Goal: Transaction & Acquisition: Purchase product/service

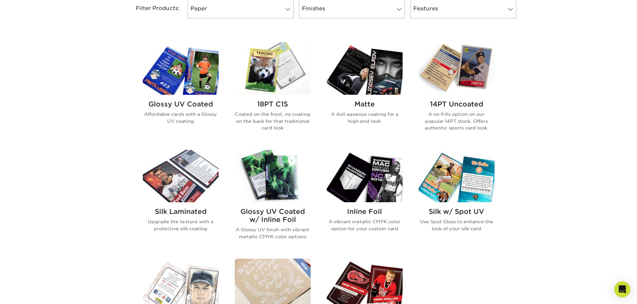
scroll to position [234, 0]
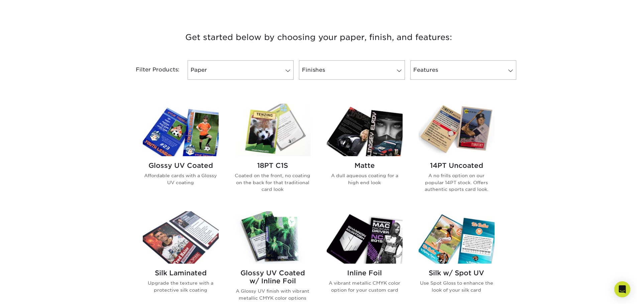
click at [444, 125] on img at bounding box center [456, 130] width 76 height 52
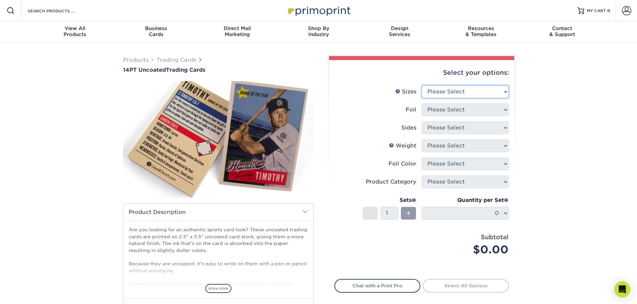
click at [497, 88] on select "Please Select 2.5" x 3.5"" at bounding box center [464, 92] width 87 height 13
select select "2.50x3.50"
click at [421, 86] on select "Please Select 2.5" x 3.5"" at bounding box center [464, 92] width 87 height 13
click at [483, 110] on select "Please Select Yes No" at bounding box center [464, 110] width 87 height 13
select select "1"
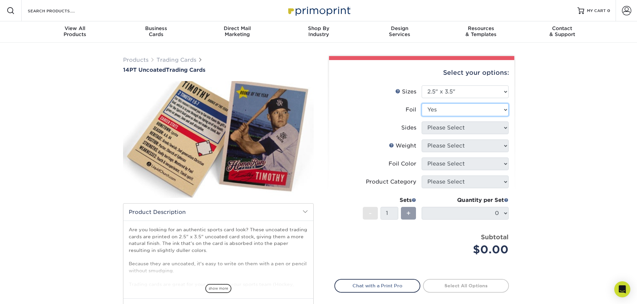
click at [421, 104] on select "Please Select Yes No" at bounding box center [464, 110] width 87 height 13
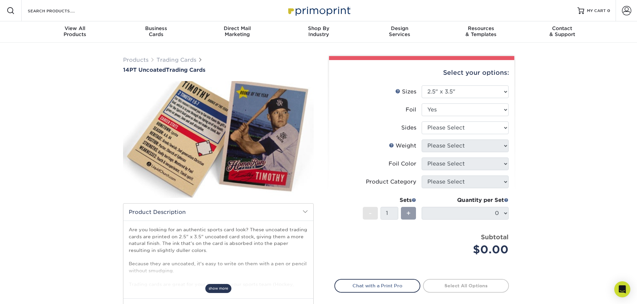
click at [225, 289] on span "show more" at bounding box center [218, 288] width 26 height 9
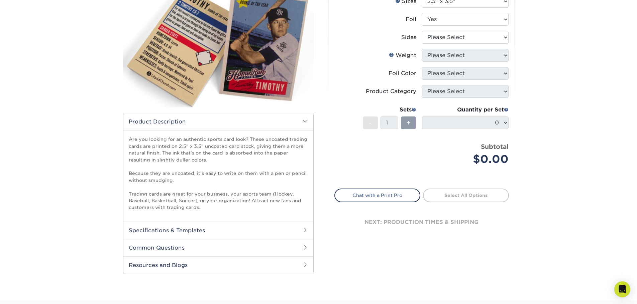
scroll to position [100, 0]
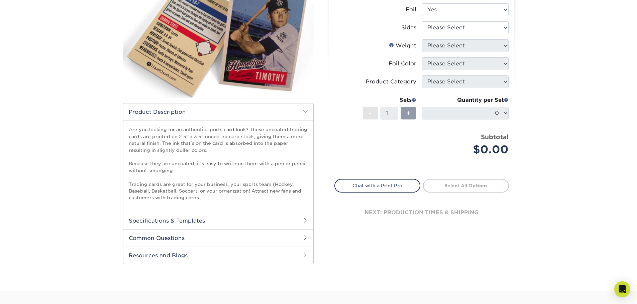
click at [282, 222] on h2 "Specifications & Templates" at bounding box center [218, 220] width 190 height 17
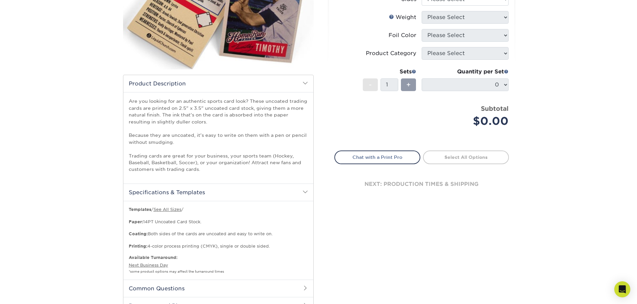
scroll to position [167, 0]
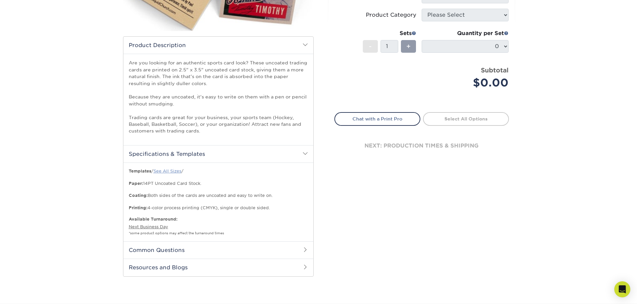
click at [177, 171] on link "See All Sizes" at bounding box center [167, 171] width 28 height 5
click at [304, 247] on h2 "Common Questions" at bounding box center [218, 250] width 190 height 17
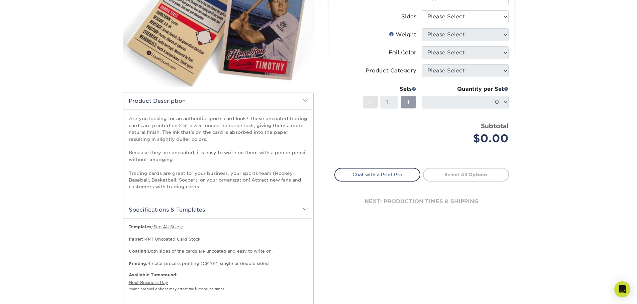
scroll to position [67, 0]
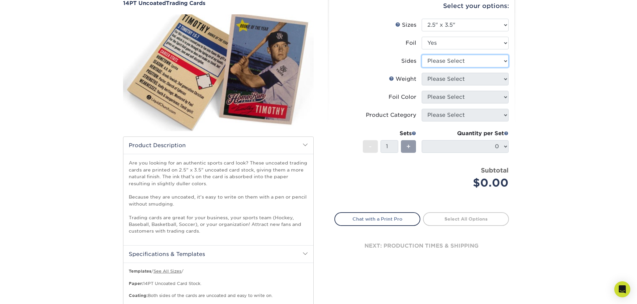
click at [470, 66] on select "Please Select Print Both Sides - Foil Both Sides Print Both Sides - Foil Front …" at bounding box center [464, 61] width 87 height 13
select select "e9e9dfb3-fba1-4d60-972c-fd9ca5904d33"
click at [421, 55] on select "Please Select Print Both Sides - Foil Both Sides Print Both Sides - Foil Front …" at bounding box center [464, 61] width 87 height 13
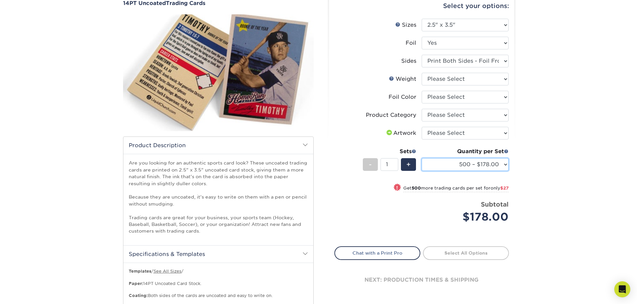
click at [462, 162] on select "500 – $178.00 1000 – $205.00 2500 – $478.00 5000 – $908.00" at bounding box center [464, 164] width 87 height 13
click at [368, 212] on div "Price per set $178.00" at bounding box center [378, 212] width 87 height 25
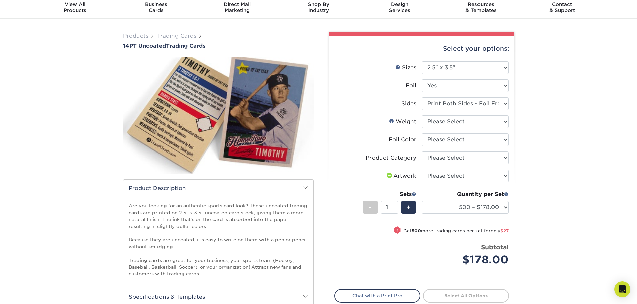
scroll to position [0, 0]
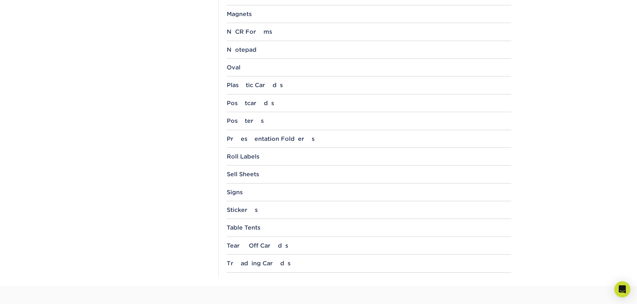
scroll to position [635, 0]
click at [254, 264] on div "Trading Cards" at bounding box center [369, 263] width 284 height 7
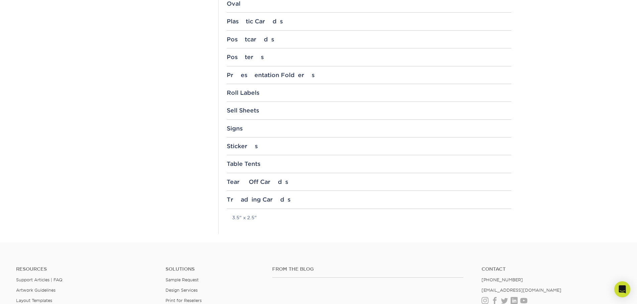
scroll to position [769, 0]
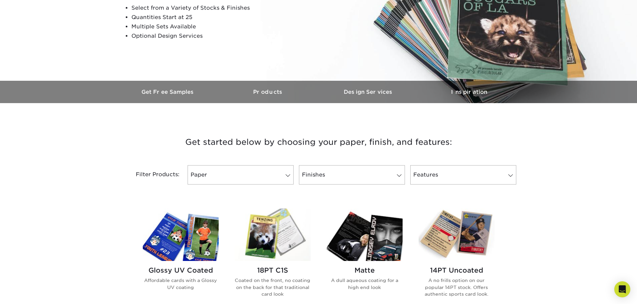
scroll to position [33, 0]
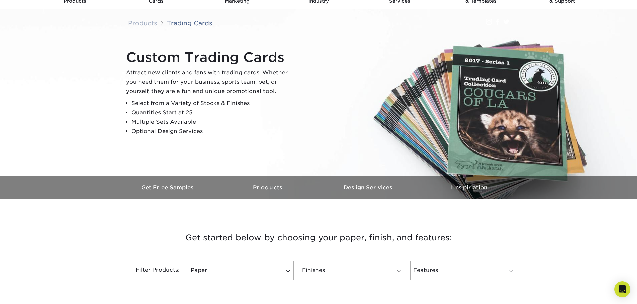
click at [189, 112] on li "Quantities Start at 25" at bounding box center [212, 112] width 162 height 9
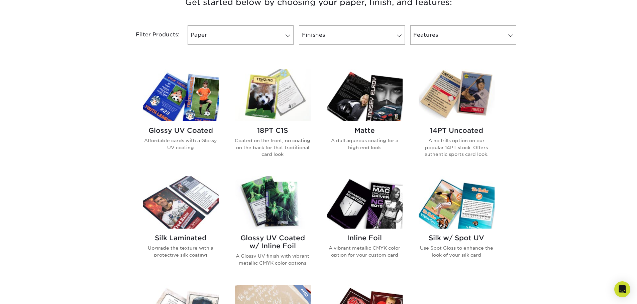
scroll to position [267, 0]
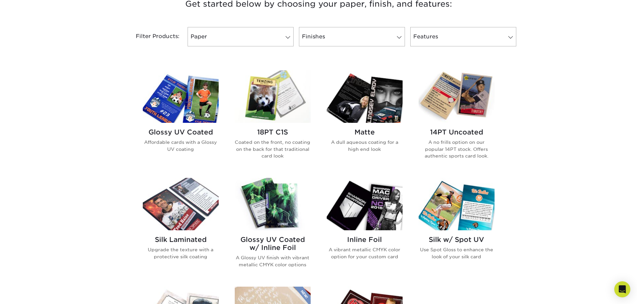
click at [192, 102] on img at bounding box center [181, 97] width 76 height 52
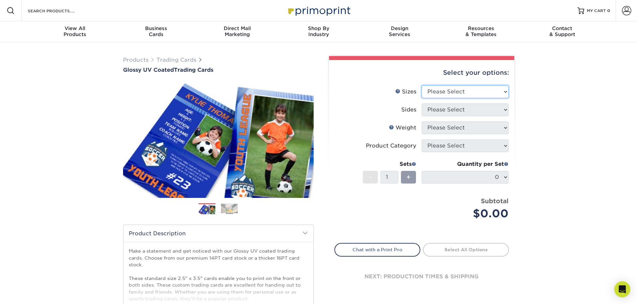
click at [429, 93] on select "Please Select 2.5" x 3.5"" at bounding box center [464, 92] width 87 height 13
click at [435, 118] on li "Sides Please Select" at bounding box center [422, 113] width 174 height 18
click at [437, 95] on select "Please Select 2.5" x 3.5"" at bounding box center [464, 92] width 87 height 13
select select "2.50x3.50"
click at [421, 86] on select "Please Select 2.5" x 3.5"" at bounding box center [464, 92] width 87 height 13
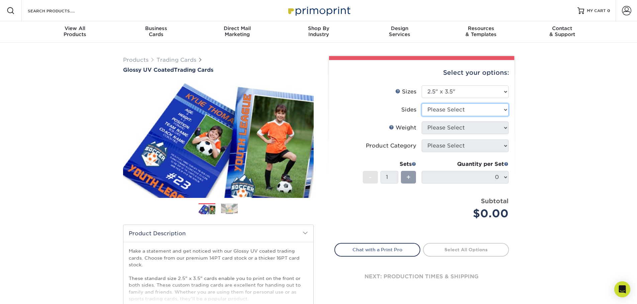
click at [437, 109] on select "Please Select Print Both Sides Print Front Only" at bounding box center [464, 110] width 87 height 13
select select "13abbda7-1d64-4f25-8bb2-c179b224825d"
click at [421, 104] on select "Please Select Print Both Sides Print Front Only" at bounding box center [464, 110] width 87 height 13
click at [441, 123] on select "Please Select 16PT 14PT 18PT C1S" at bounding box center [464, 128] width 87 height 13
select select "18PTC1S"
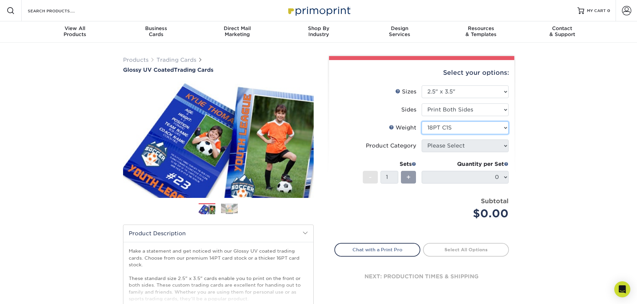
click at [421, 122] on select "Please Select 16PT 14PT 18PT C1S" at bounding box center [464, 128] width 87 height 13
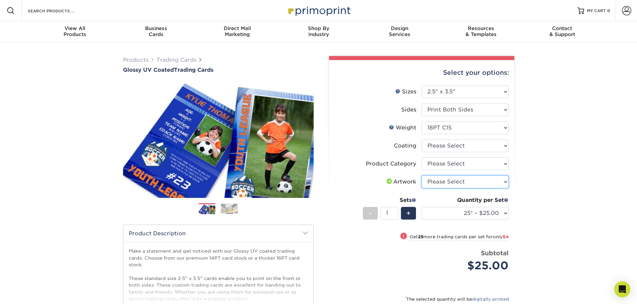
click at [436, 183] on select "Please Select I will upload files I need a design - $100" at bounding box center [464, 182] width 87 height 13
select select "upload"
click at [421, 176] on select "Please Select I will upload files I need a design - $100" at bounding box center [464, 182] width 87 height 13
click at [559, 205] on div "Products Trading Cards Glossy UV Coated Trading Cards Previous Next /" at bounding box center [318, 221] width 637 height 357
click at [474, 167] on select "Please Select Trading Cards" at bounding box center [464, 164] width 87 height 13
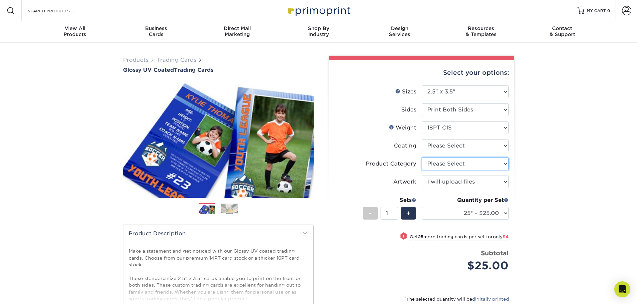
select select "c2f9bce9-36c2-409d-b101-c29d9d031e18"
click at [421, 158] on select "Please Select Trading Cards" at bounding box center [464, 164] width 87 height 13
click at [456, 148] on select at bounding box center [464, 146] width 87 height 13
select select "1e8116af-acfc-44b1-83dc-8181aa338834"
click at [421, 140] on select at bounding box center [464, 146] width 87 height 13
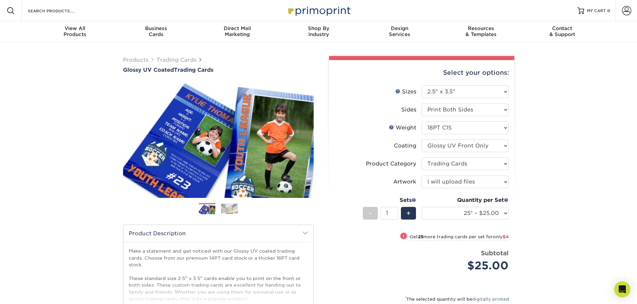
select select "-1"
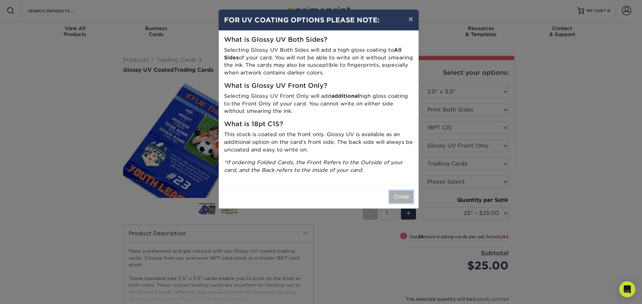
click at [400, 193] on button "Close" at bounding box center [401, 197] width 24 height 13
